Goal: Ask a question

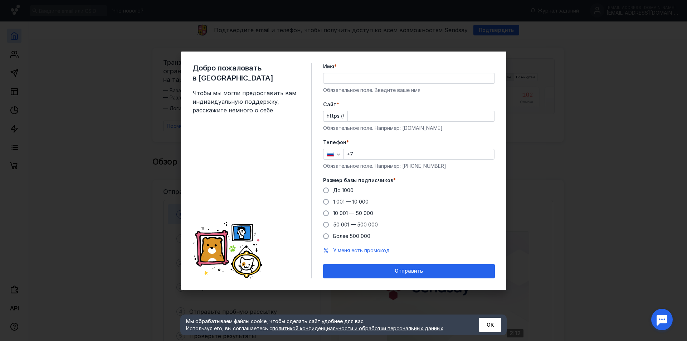
click at [343, 79] on input "Имя *" at bounding box center [408, 78] width 171 height 10
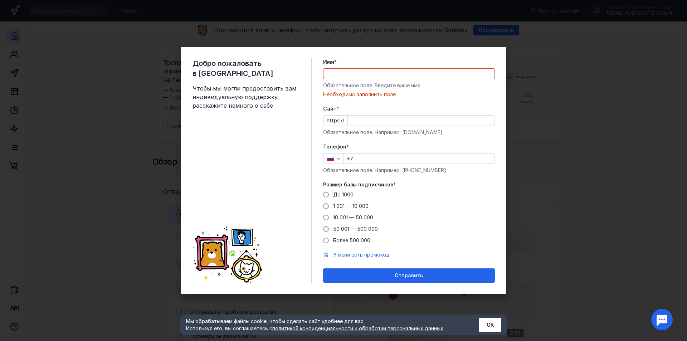
click at [313, 84] on div "Добро пожаловать в Sendsay Чтобы мы могли предоставить вам индивидуальную подде…" at bounding box center [343, 170] width 325 height 247
click at [330, 73] on input "Имя *" at bounding box center [408, 74] width 171 height 10
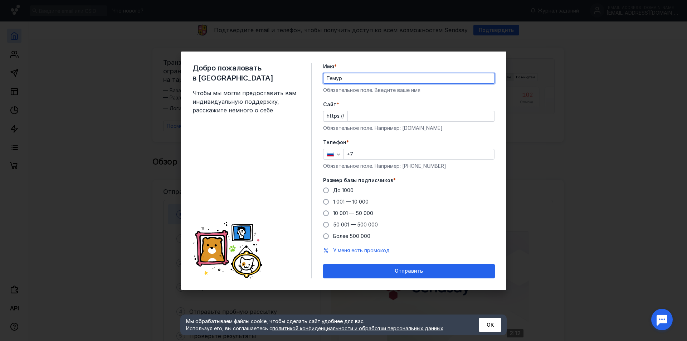
type input "Темур"
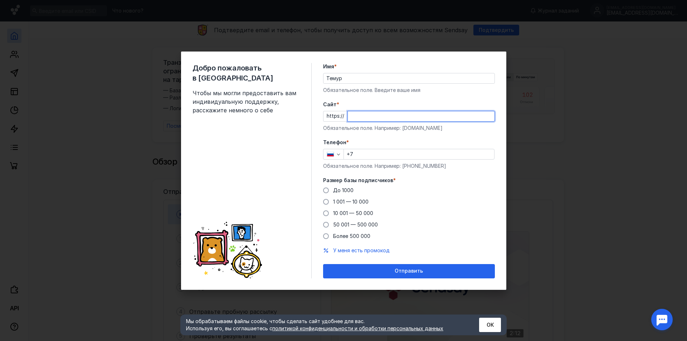
click at [368, 117] on input "Cайт *" at bounding box center [421, 116] width 147 height 10
paste input "[DOMAIN_NAME][URL]"
type input "[DOMAIN_NAME][URL]"
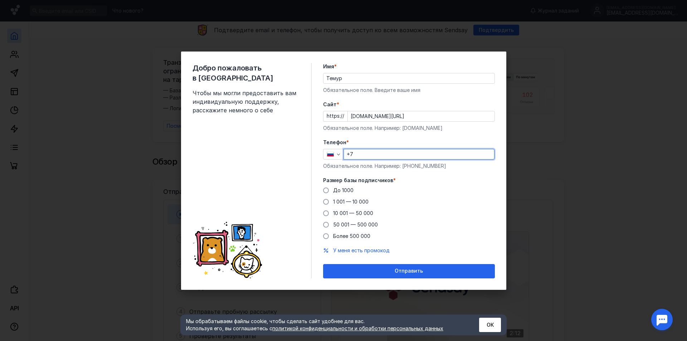
click at [369, 154] on input "+7" at bounding box center [419, 154] width 150 height 10
type input "[PHONE_NUMBER]"
click at [347, 239] on span "Более 500 000" at bounding box center [351, 236] width 37 height 6
click at [0, 0] on input "Более 500 000" at bounding box center [0, 0] width 0 height 0
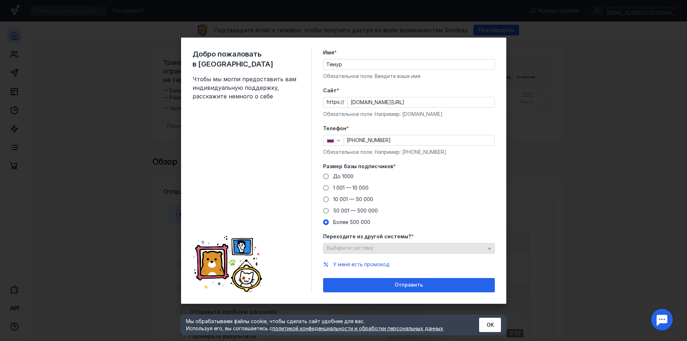
click at [344, 246] on span "Выберите систему" at bounding box center [350, 248] width 47 height 6
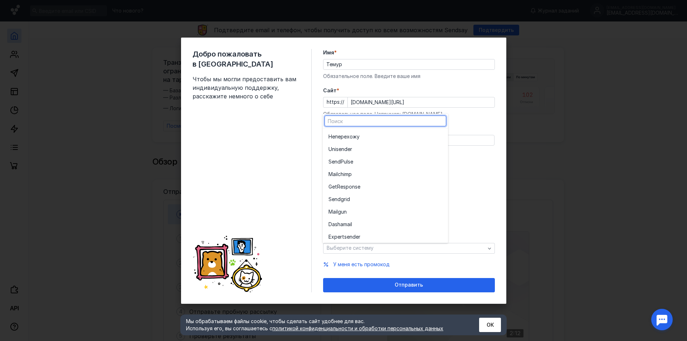
click at [253, 180] on div "Добро пожаловать в Sendsay Чтобы мы могли предоставить вам индивидуальную подде…" at bounding box center [251, 170] width 119 height 243
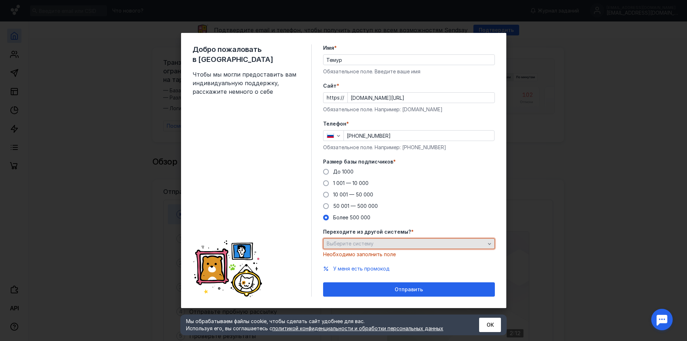
click at [419, 242] on div "Выберите систему" at bounding box center [406, 244] width 162 height 6
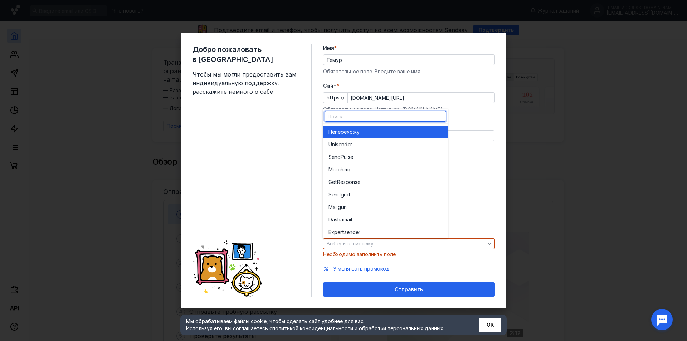
click at [379, 129] on div "Не перехожу" at bounding box center [385, 131] width 114 height 7
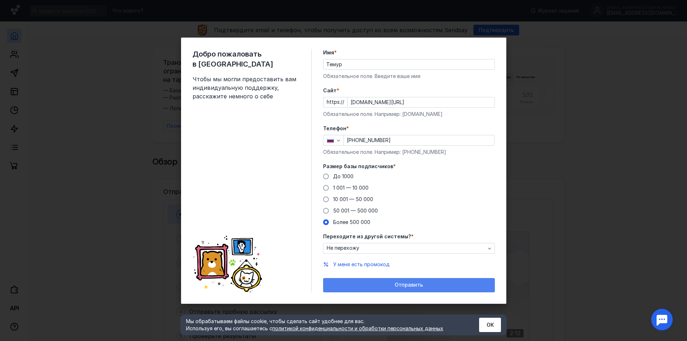
click at [436, 280] on div "Отправить" at bounding box center [409, 285] width 172 height 14
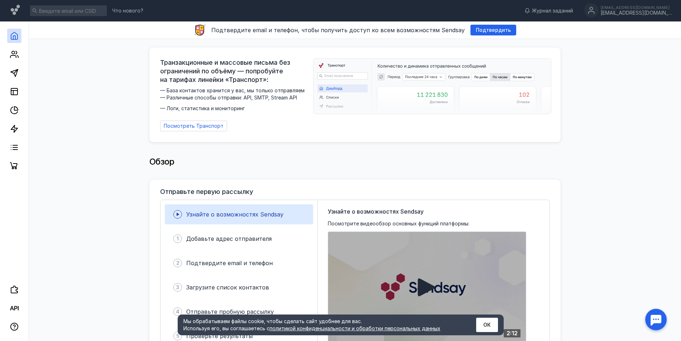
click at [660, 320] on div at bounding box center [656, 319] width 22 height 22
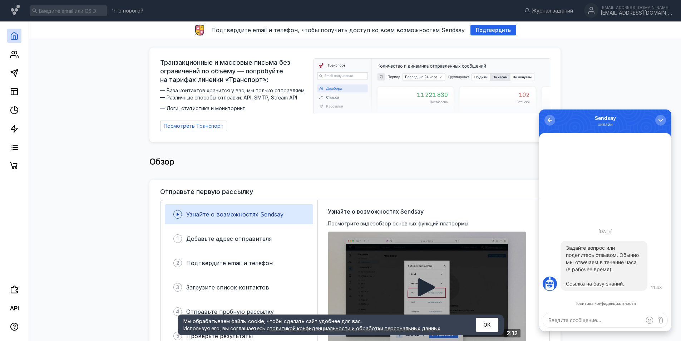
paste textarea "Добрый день, подскажите, пожалуйста, в вашем сервисе можно использовать маркети…"
type textarea "Добрый день, подскажите, пожалуйста, в вашем сервисе можно использовать маркети…"
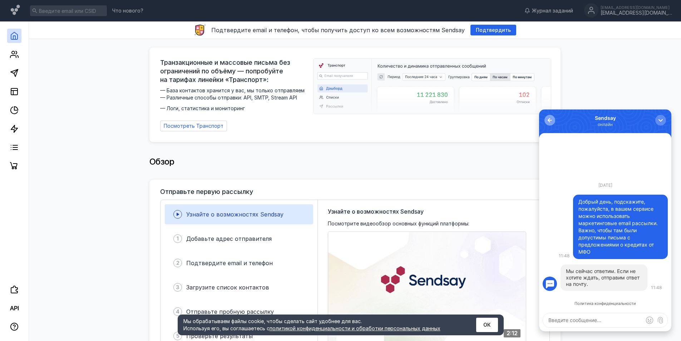
click at [551, 118] on div "button" at bounding box center [549, 120] width 7 height 7
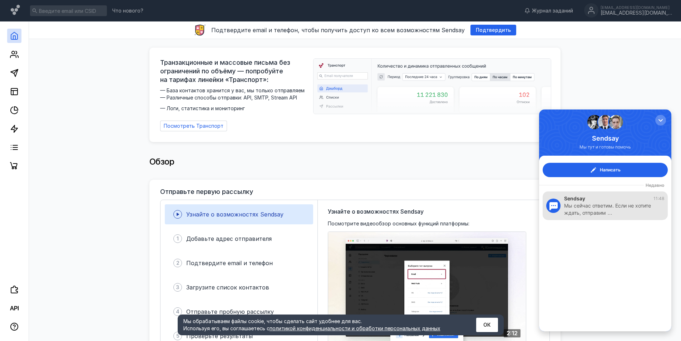
click at [619, 207] on div "Мы сейчас ответим. Если не хотите ждать, отправим …" at bounding box center [610, 209] width 93 height 14
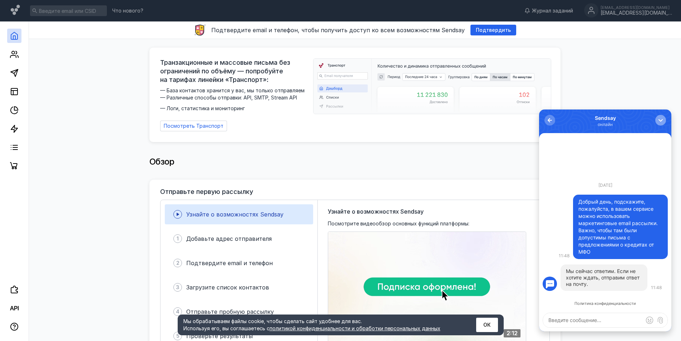
click at [661, 118] on div "button" at bounding box center [660, 120] width 7 height 7
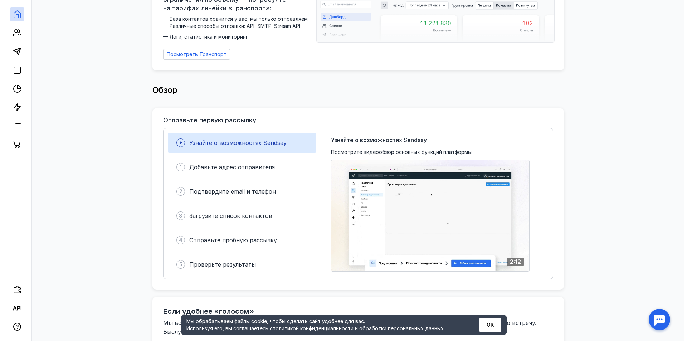
scroll to position [107, 0]
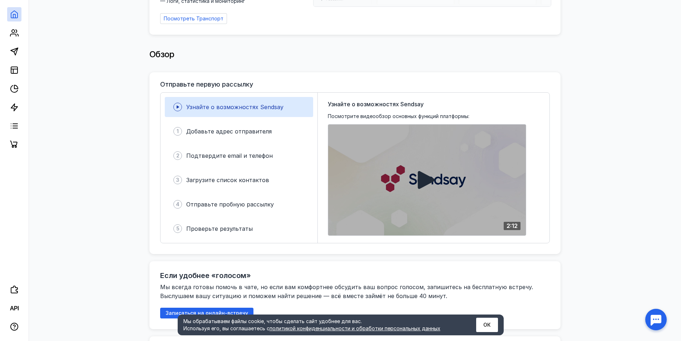
click at [438, 183] on div at bounding box center [427, 179] width 198 height 111
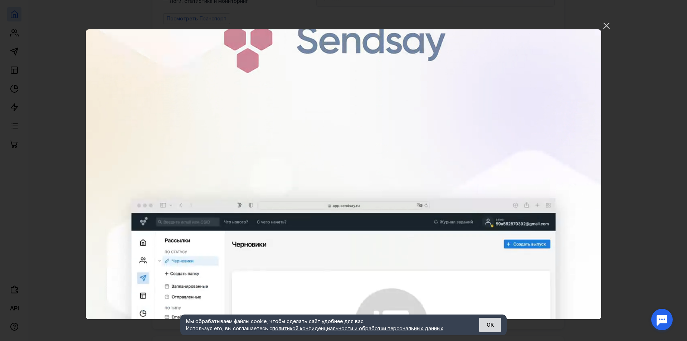
click at [487, 324] on button "ОК" at bounding box center [490, 325] width 22 height 14
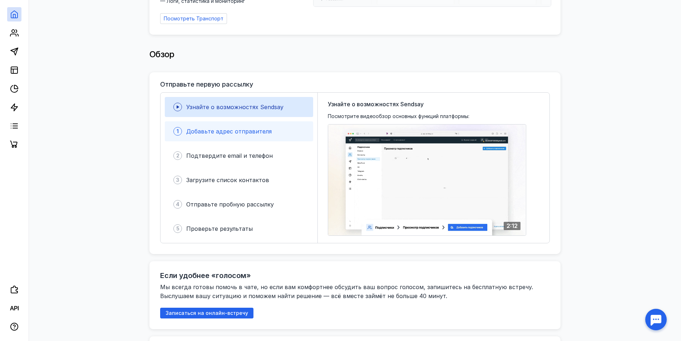
click at [276, 133] on div "1 Добавьте адрес отправителя" at bounding box center [239, 131] width 148 height 20
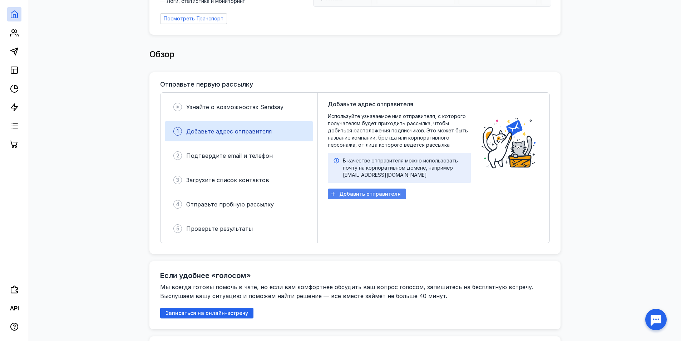
click at [381, 188] on div "Добавить отправителя" at bounding box center [367, 193] width 78 height 11
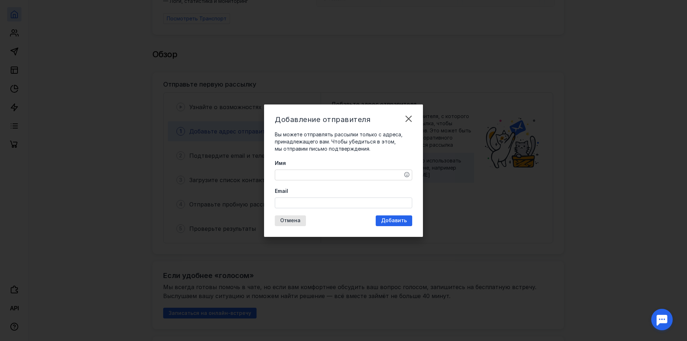
click at [337, 174] on textarea "Имя" at bounding box center [343, 175] width 137 height 10
type textarea "DigiCash"
click at [324, 203] on input "Email" at bounding box center [343, 203] width 137 height 10
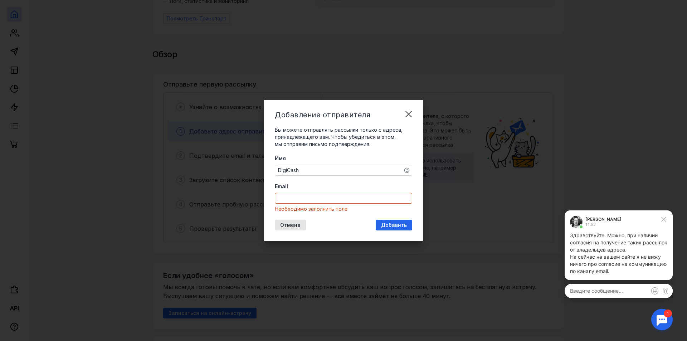
scroll to position [0, 0]
click at [661, 314] on div at bounding box center [662, 319] width 22 height 22
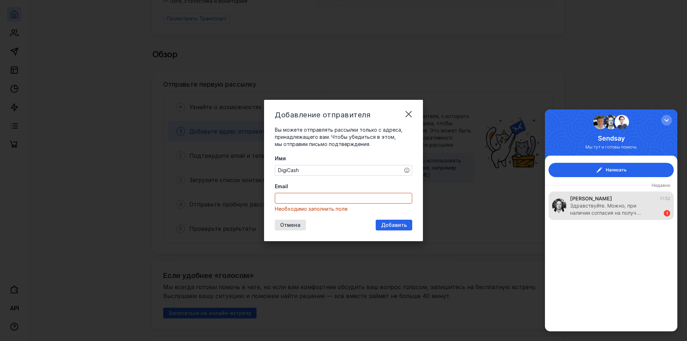
click at [620, 202] on div "Здравствуйте. Можно, при наличии согласия на получ…" at bounding box center [613, 209] width 87 height 14
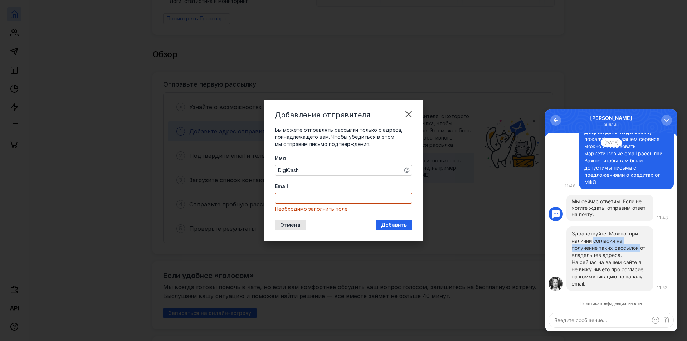
drag, startPoint x: 595, startPoint y: 240, endPoint x: 639, endPoint y: 246, distance: 44.8
click at [639, 246] on p "Здравствуйте. Можно, при наличии согласия на получение таких рассылок от владел…" at bounding box center [609, 244] width 76 height 29
copy p "согласия на получение таких рассылок"
click at [578, 284] on p "На сейчас на вашем сайте я не вижу ничего про согласие на коммуникацию по канал…" at bounding box center [609, 273] width 76 height 29
click at [577, 284] on p "На сейчас на вашем сайте я не вижу ничего про согласие на коммуникацию по канал…" at bounding box center [609, 273] width 76 height 29
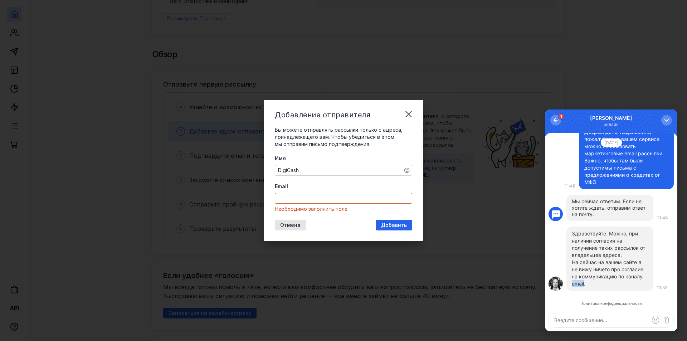
copy p "email"
click at [600, 321] on textarea at bounding box center [611, 320] width 124 height 14
paste textarea "Вообще это в политике конфиденциальности должно быть по идеи допом"
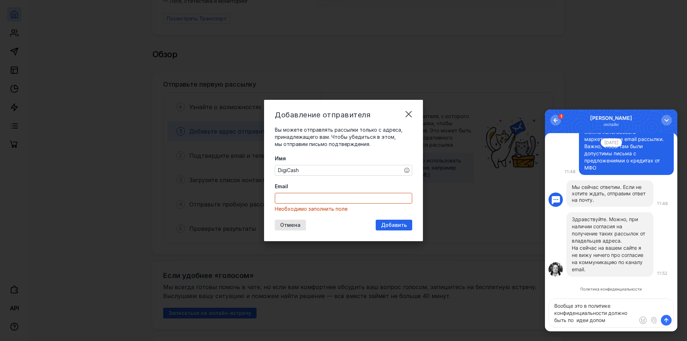
type textarea "Вообще это в политике конфиденциальности должно быть по идеи допом"
click at [665, 321] on span "submit" at bounding box center [665, 319] width 7 height 7
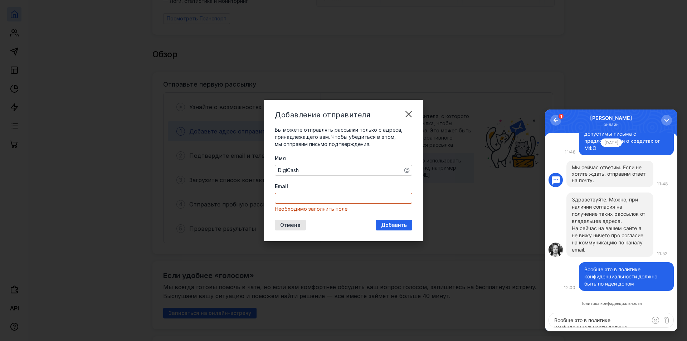
click at [585, 323] on textarea "Вообще это в политике конфиденциальности должно быть по идеи допом" at bounding box center [611, 320] width 124 height 14
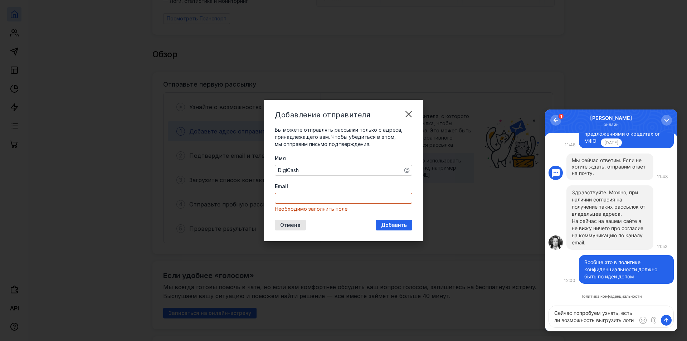
drag, startPoint x: 634, startPoint y: 320, endPoint x: 620, endPoint y: 311, distance: 16.0
click at [620, 311] on textarea "Сейчас попробуем узнать, есть ли возможность выгрузить логи" at bounding box center [611, 316] width 124 height 21
paste textarea "ишутся ли данные по согласиям где-то в базе?"
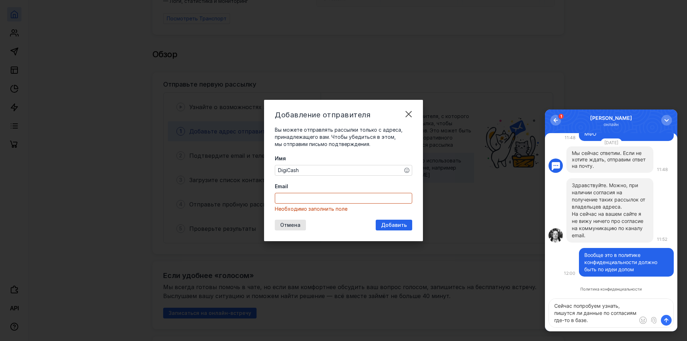
type textarea "Сейчас попробуем узнать, пишутся ли данные по согласиям где-то в базе."
click at [666, 321] on span "submit" at bounding box center [665, 319] width 7 height 7
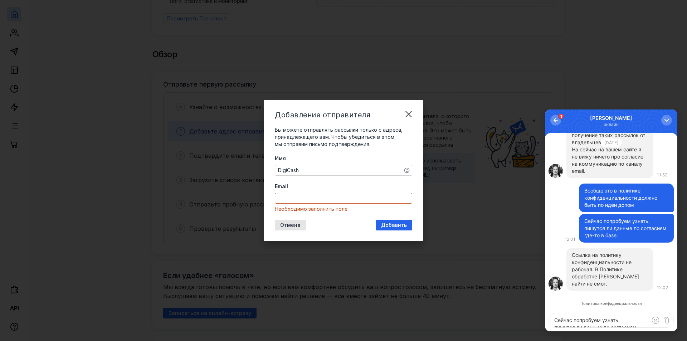
click at [555, 285] on div at bounding box center [555, 283] width 14 height 14
click at [558, 119] on div "button" at bounding box center [555, 120] width 7 height 7
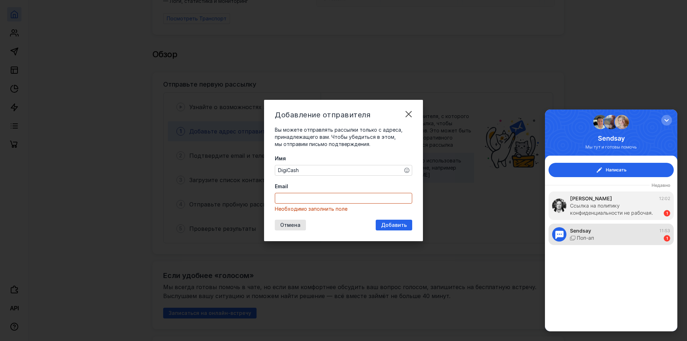
click at [576, 234] on div "Поп-ап" at bounding box center [582, 237] width 24 height 7
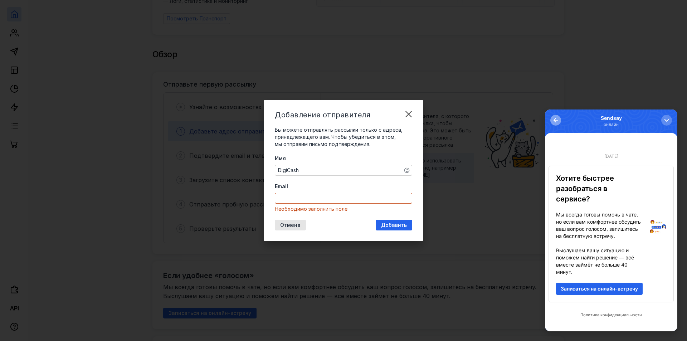
click at [550, 121] on button "0" at bounding box center [555, 120] width 11 height 11
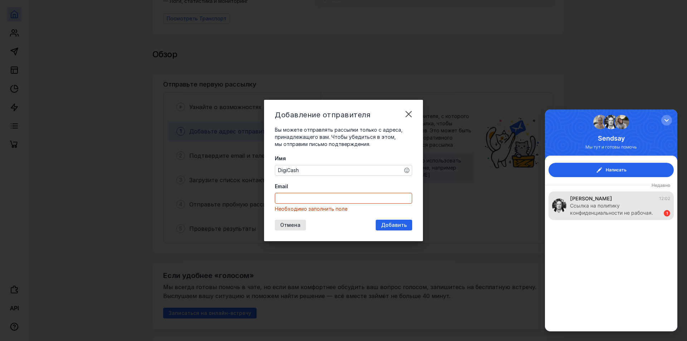
click at [594, 203] on div "Ссылка на политику конфиденциальности не рабочая. …" at bounding box center [613, 209] width 87 height 14
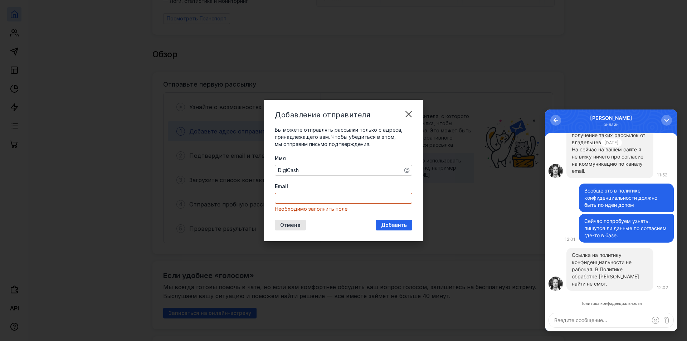
click at [600, 275] on p "Ссылка на политику конфиденциальности не рабочая. В Политике обработке [PERSON_…" at bounding box center [609, 269] width 76 height 36
drag, startPoint x: 571, startPoint y: 260, endPoint x: 648, endPoint y: 282, distance: 80.0
click at [648, 282] on div "Ссылка на политику конфиденциальности не рабочая. В Политике обработке [PERSON_…" at bounding box center [609, 269] width 87 height 43
copy p "Ссылка на политику конфиденциальности не рабочая. В Политике обработке [PERSON_…"
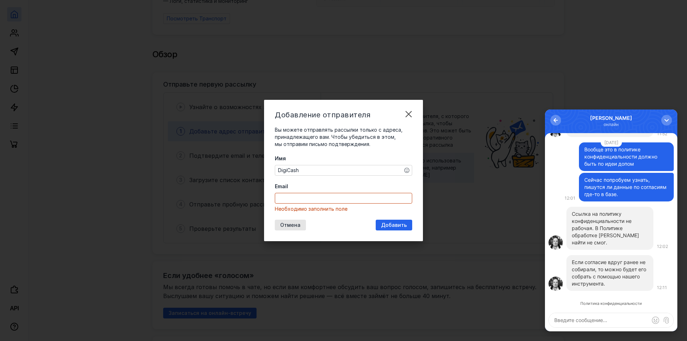
click at [597, 314] on textarea at bounding box center [611, 320] width 124 height 14
drag, startPoint x: 604, startPoint y: 284, endPoint x: 569, endPoint y: 260, distance: 42.6
click at [569, 260] on div "Если согласие вдруг ранее не собирали, то можно будет его собрать с помощью наш…" at bounding box center [609, 273] width 87 height 36
click at [576, 322] on textarea at bounding box center [611, 320] width 124 height 14
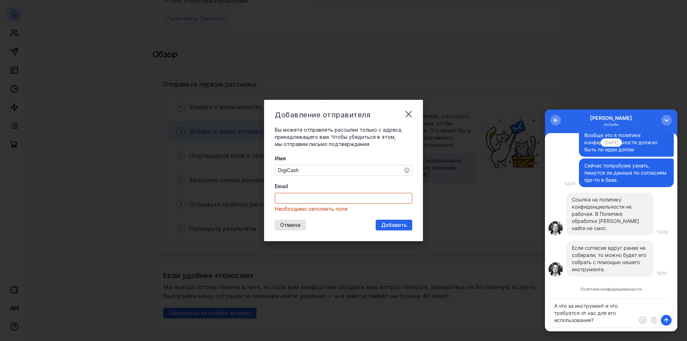
type textarea "А что за инструмент и что требуется от нас для его использования?"
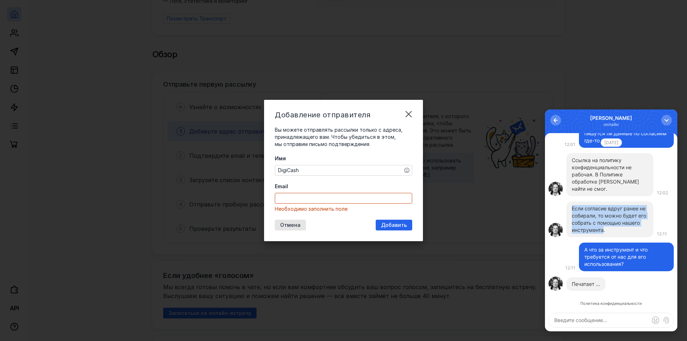
drag, startPoint x: 603, startPoint y: 232, endPoint x: 567, endPoint y: 207, distance: 43.2
click at [567, 207] on div "Если согласие вдруг ранее не собирали, то можно будет его собрать с помощью наш…" at bounding box center [609, 219] width 87 height 36
copy p "Если согласие вдруг ранее не собирали, то можно будет его собрать с помощью наш…"
click at [587, 248] on div "А что за инструмент и что требуется от нас для его использования?" at bounding box center [626, 256] width 84 height 21
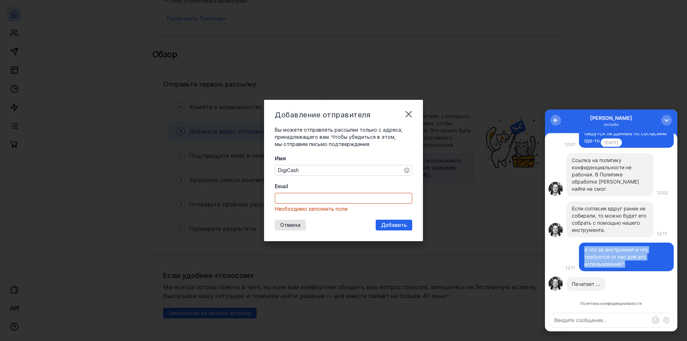
click at [586, 249] on div "А что за инструмент и что требуется от нас для его использования?" at bounding box center [626, 256] width 84 height 21
copy div "А что за инструмент и что требуется от нас для его использования?"
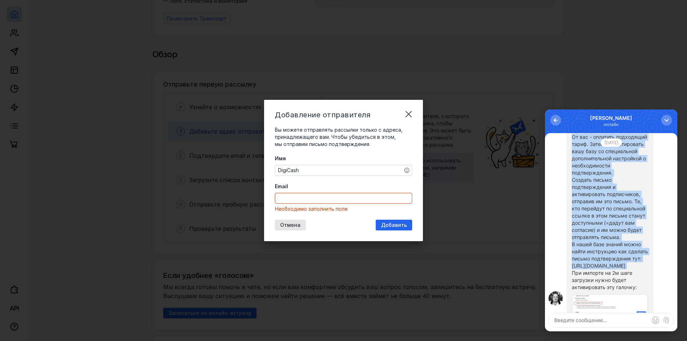
scroll to position [-72, 0]
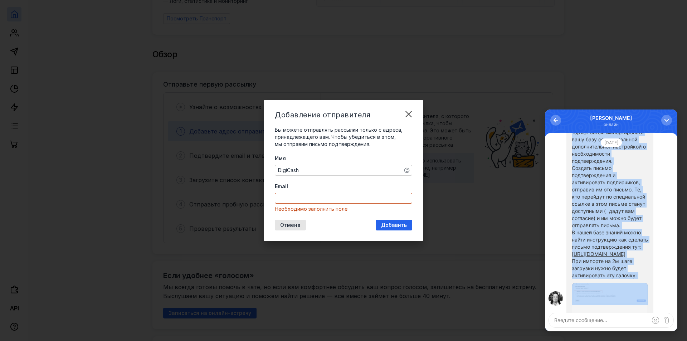
drag, startPoint x: 571, startPoint y: 196, endPoint x: 640, endPoint y: 270, distance: 101.0
click at [640, 270] on div "От вас - оплатить подходящий тариф. Затем импортировать вашу базу со специально…" at bounding box center [609, 240] width 87 height 244
copy div "Lo ips - dolorsit ametconsec adipi. Elits doeiusmodtemp inci utla et doloremagn…"
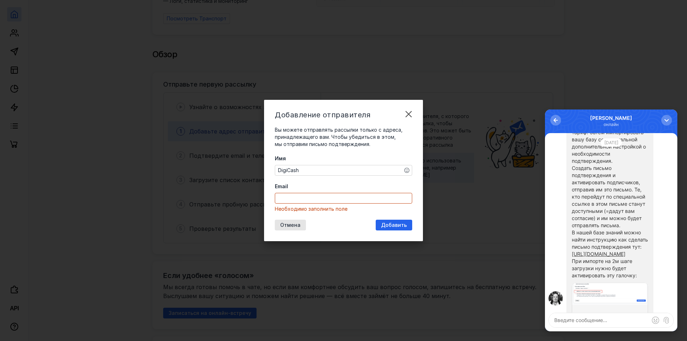
click at [600, 296] on div at bounding box center [609, 321] width 76 height 76
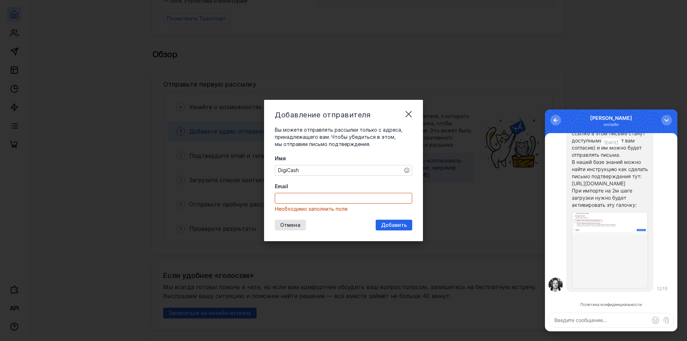
scroll to position [0, 0]
click at [630, 255] on div at bounding box center [609, 249] width 76 height 76
